Goal: Task Accomplishment & Management: Manage account settings

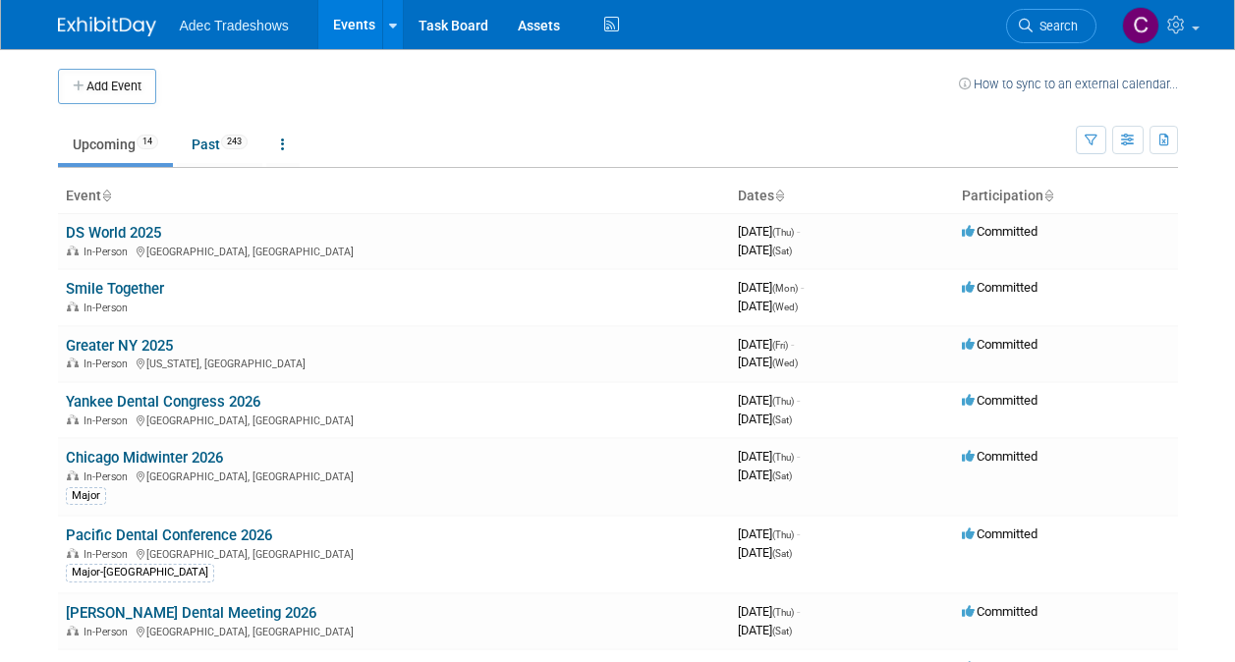
drag, startPoint x: 0, startPoint y: 0, endPoint x: 134, endPoint y: 225, distance: 261.7
click at [134, 225] on link "DS World 2025" at bounding box center [113, 233] width 95 height 18
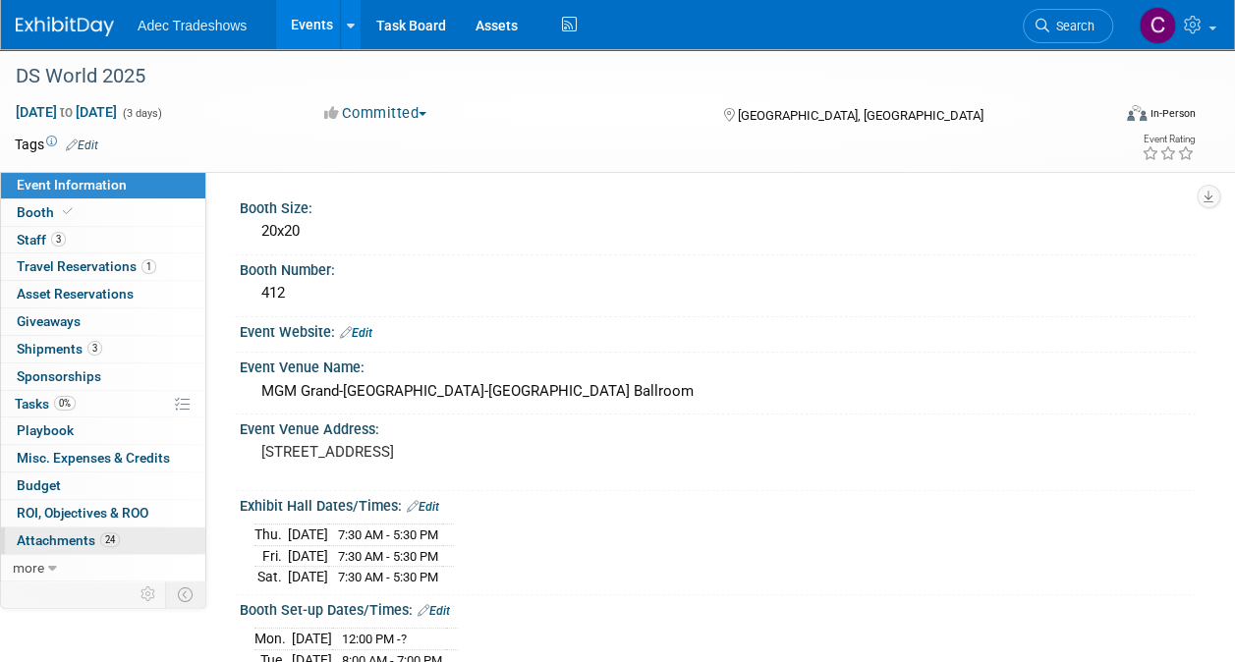
click at [82, 540] on span "Attachments 24" at bounding box center [68, 540] width 103 height 16
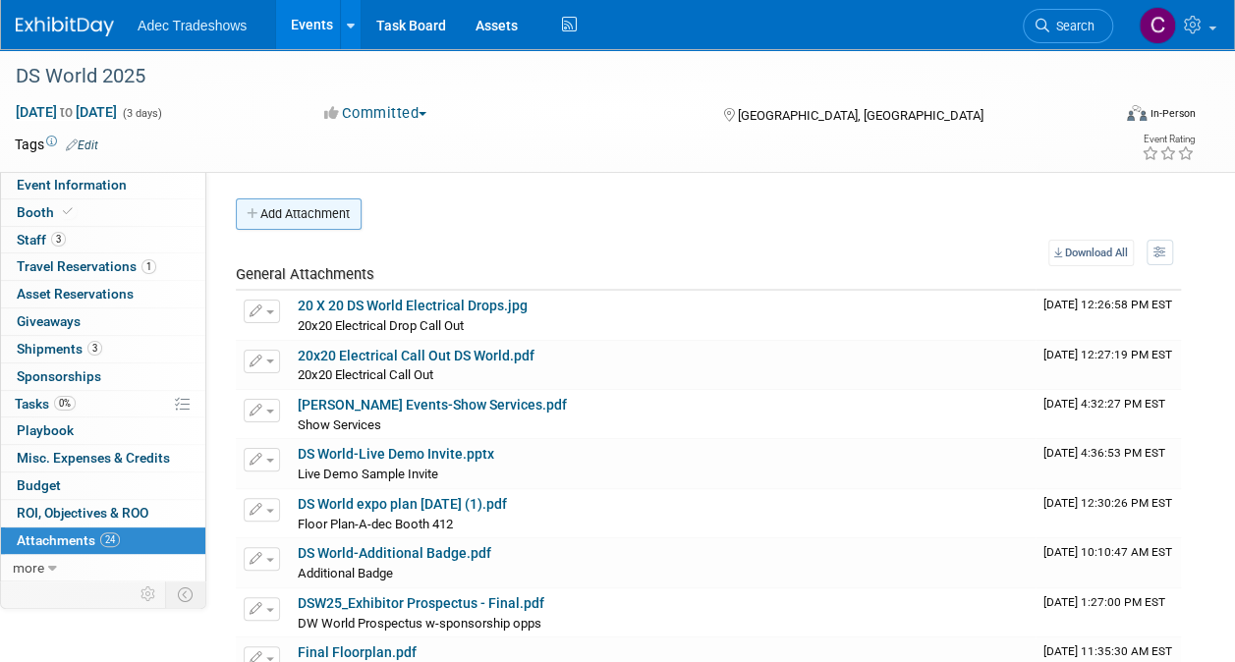
click at [317, 215] on button "Add Attachment" at bounding box center [299, 213] width 126 height 31
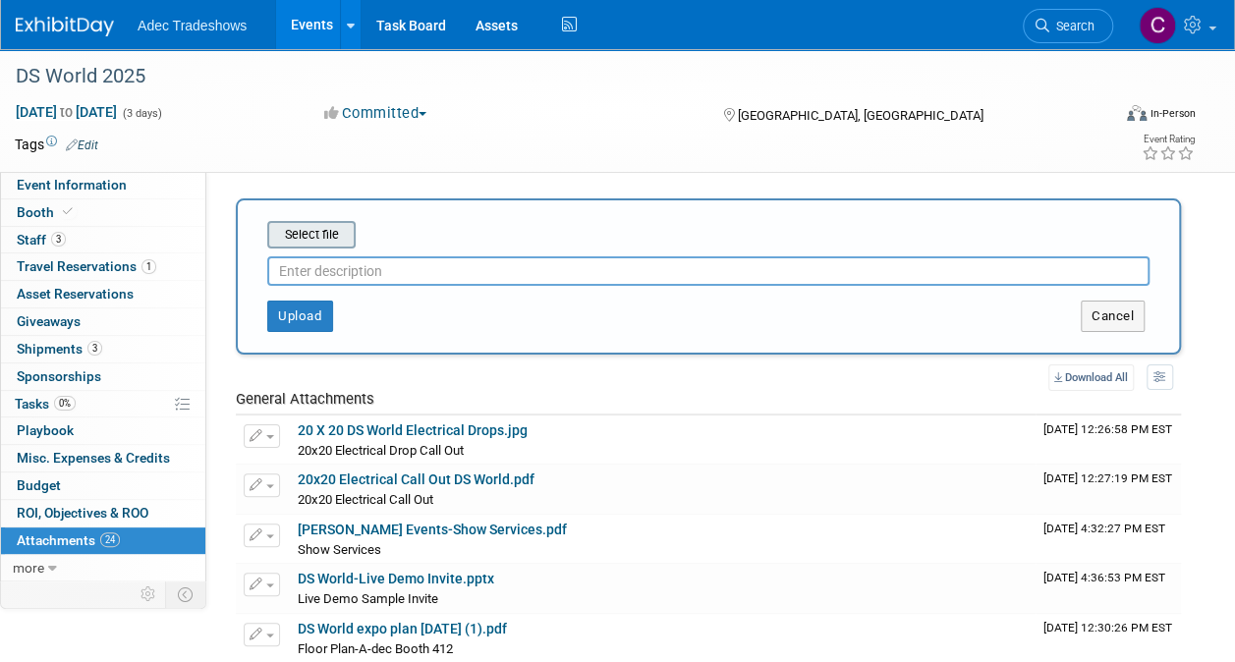
click at [316, 243] on input "file" at bounding box center [237, 235] width 234 height 24
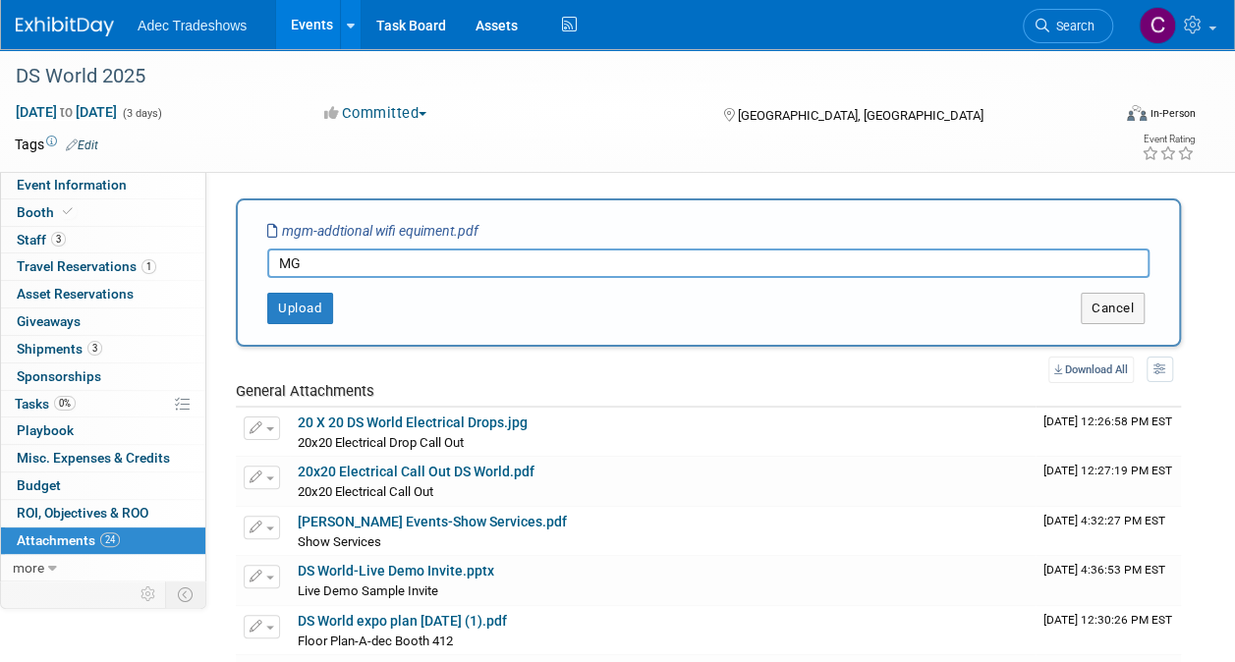
type input "M"
click at [496, 306] on div "Upload" at bounding box center [434, 308] width 392 height 31
click at [496, 307] on div "Upload" at bounding box center [434, 308] width 392 height 31
click at [567, 252] on input "DS World-MGM Grand Additonal wifi equiment" at bounding box center [708, 263] width 882 height 29
drag, startPoint x: 565, startPoint y: 255, endPoint x: 544, endPoint y: 259, distance: 21.0
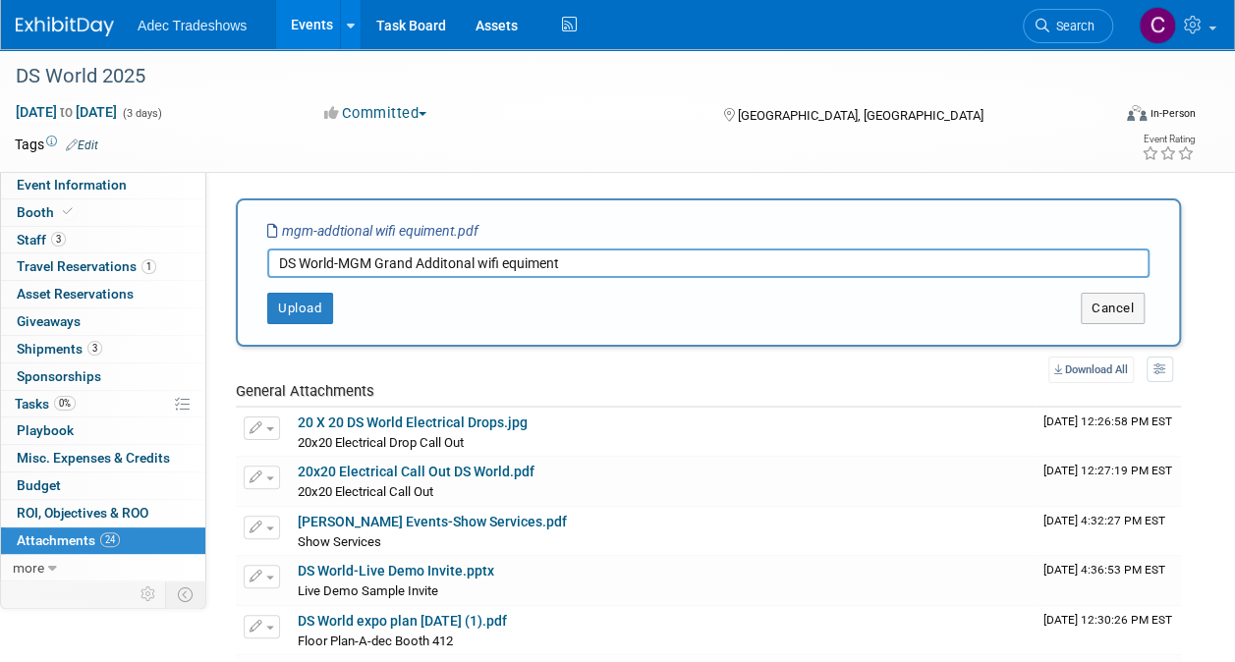
click at [544, 259] on input "DS World-MGM Grand Additonal wifi equiment" at bounding box center [708, 263] width 882 height 29
click at [497, 267] on input "DS World-MGM Grand Additional Wi-Fi equiment" at bounding box center [708, 263] width 882 height 29
click at [501, 265] on input "DS World-MGM Grand Additional Wi-Fi equiment" at bounding box center [708, 263] width 882 height 29
click at [302, 305] on button "Upload" at bounding box center [300, 308] width 66 height 31
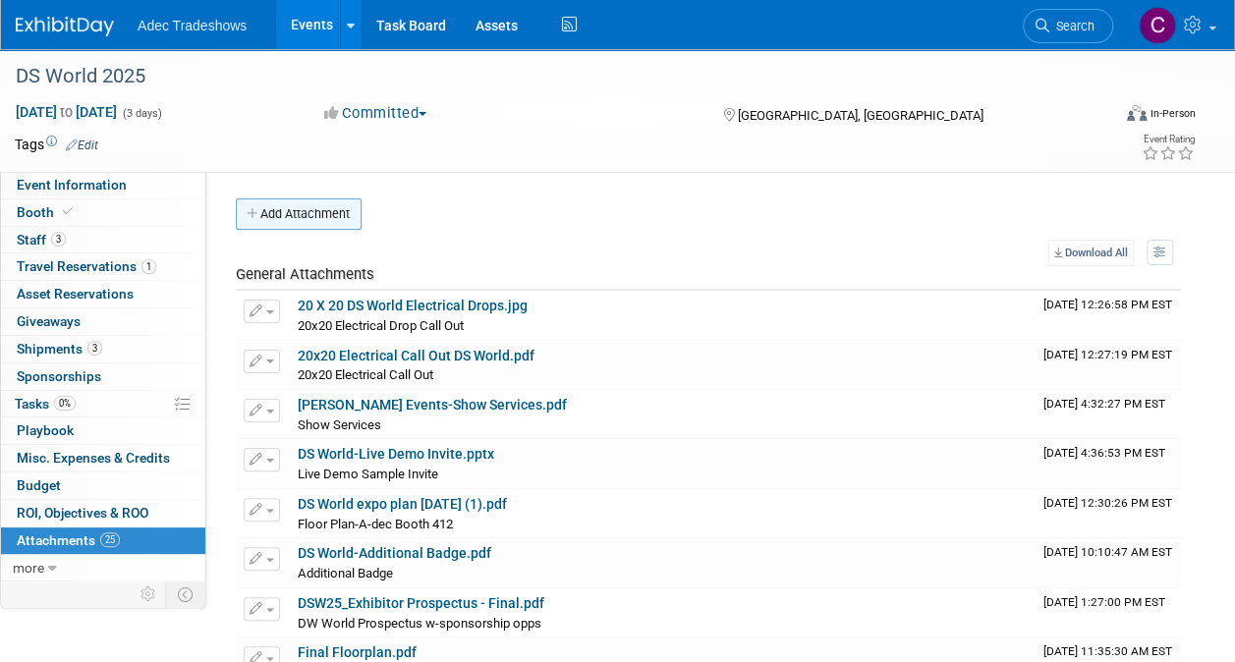
click at [318, 212] on button "Add Attachment" at bounding box center [299, 213] width 126 height 31
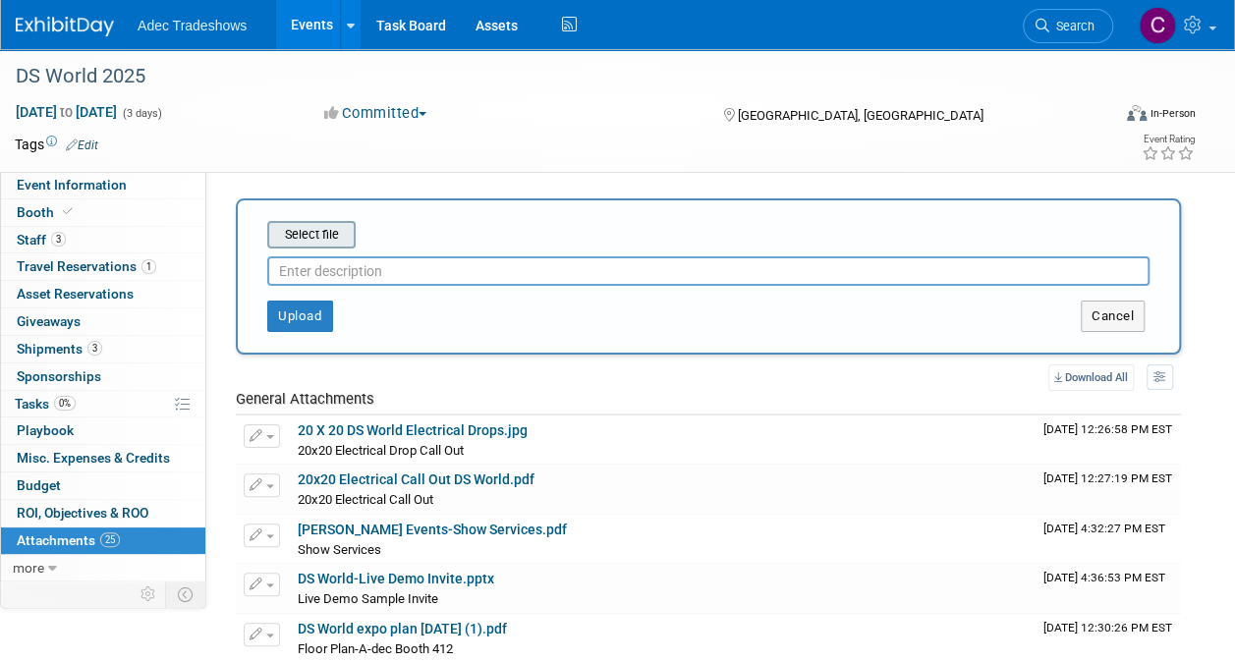
click at [320, 226] on input "file" at bounding box center [237, 235] width 234 height 24
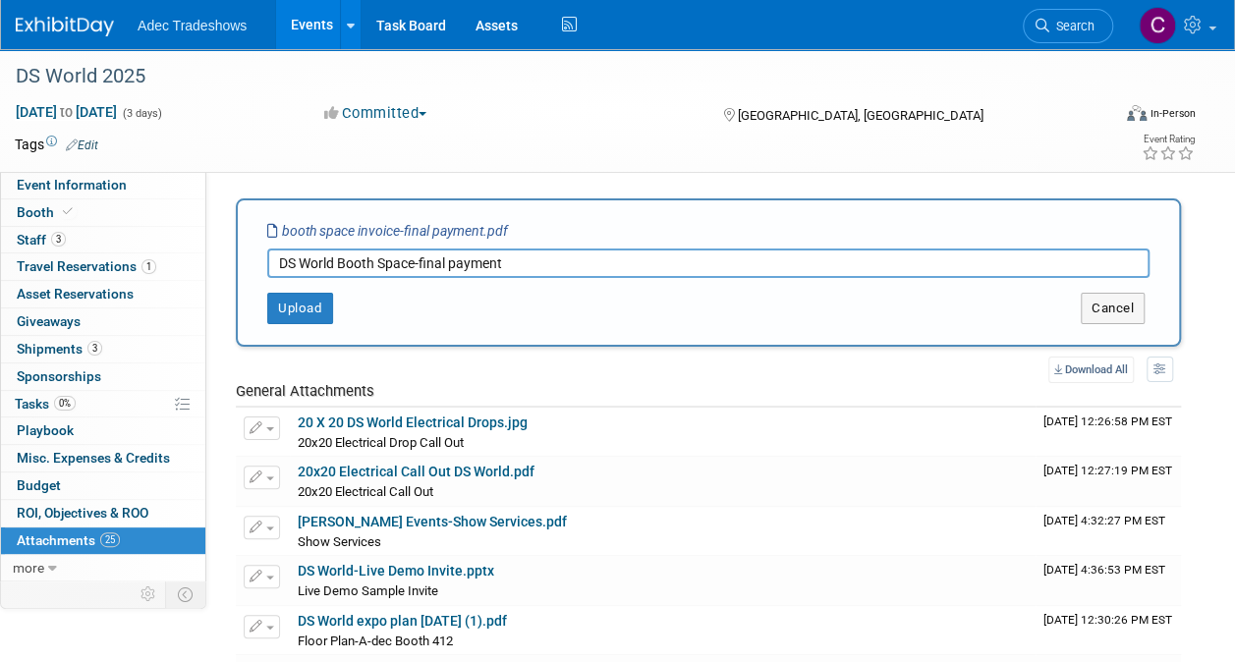
type input "DS World Booth Space-final payment"
click at [308, 313] on button "Upload" at bounding box center [300, 308] width 66 height 31
